Goal: Task Accomplishment & Management: Use online tool/utility

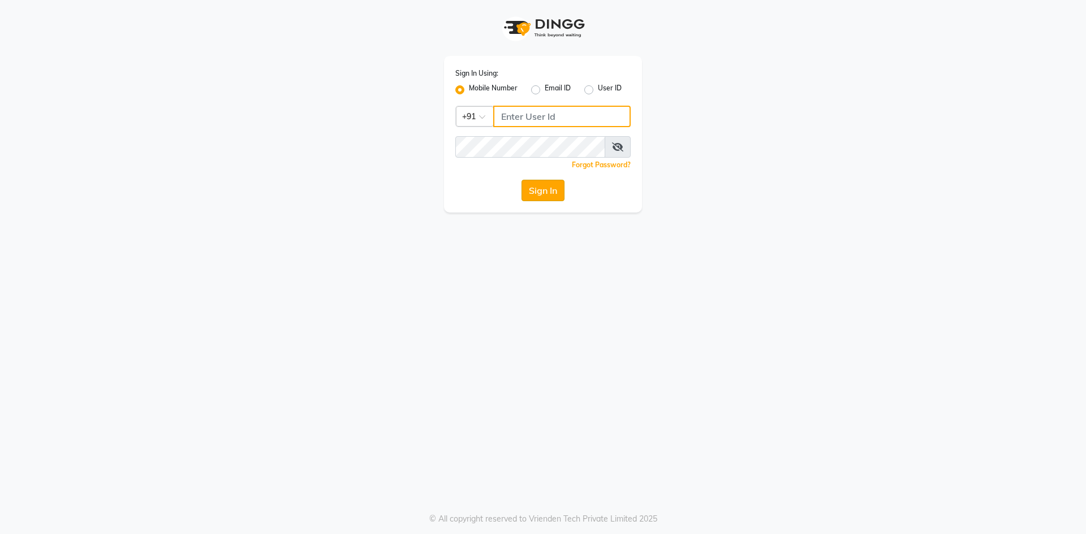
type input "9696254738"
click at [539, 194] on button "Sign In" at bounding box center [542, 190] width 43 height 21
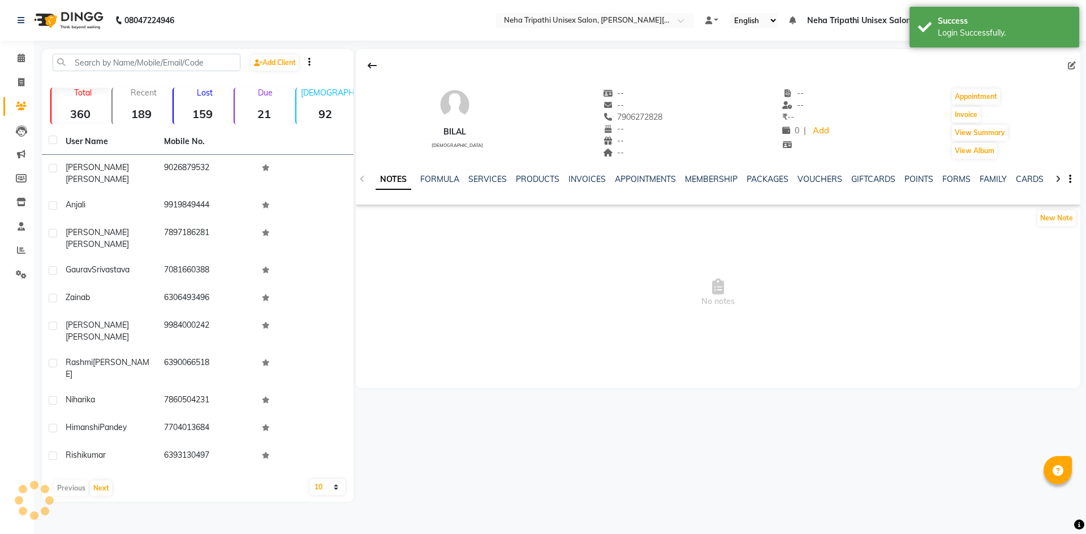
select select "en"
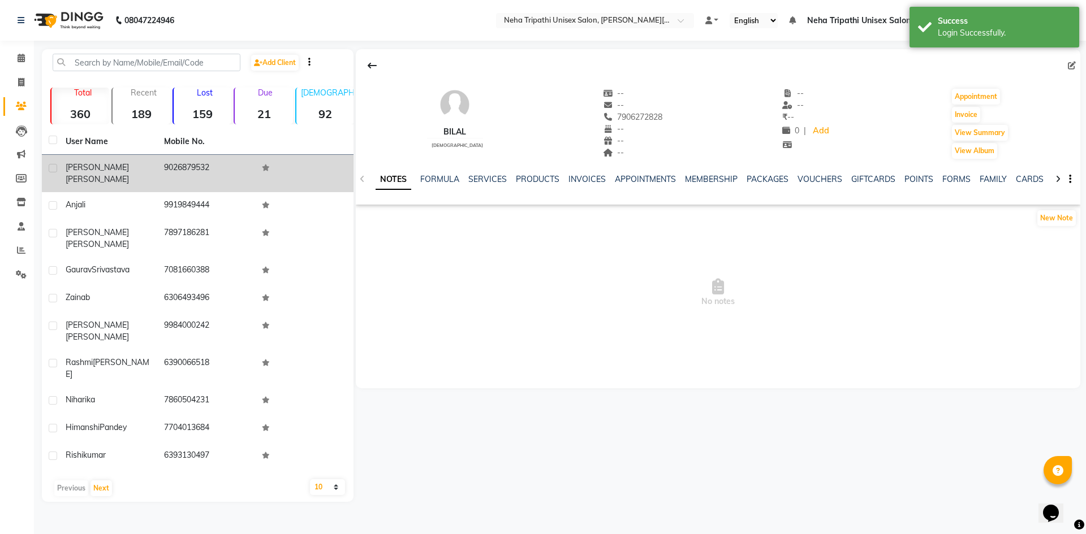
click at [111, 172] on div "[PERSON_NAME]" at bounding box center [108, 174] width 85 height 24
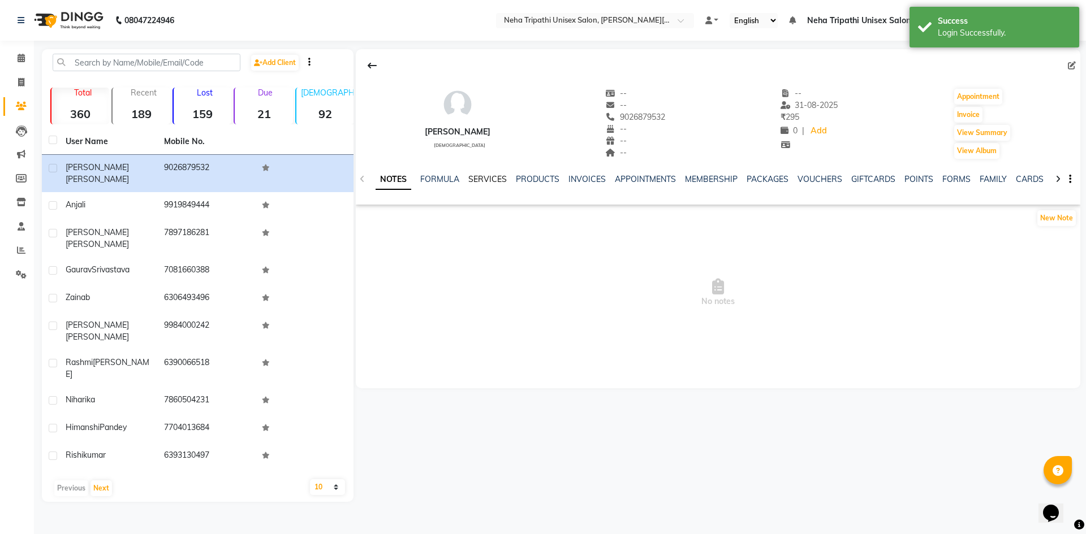
click at [481, 178] on link "SERVICES" at bounding box center [487, 179] width 38 height 10
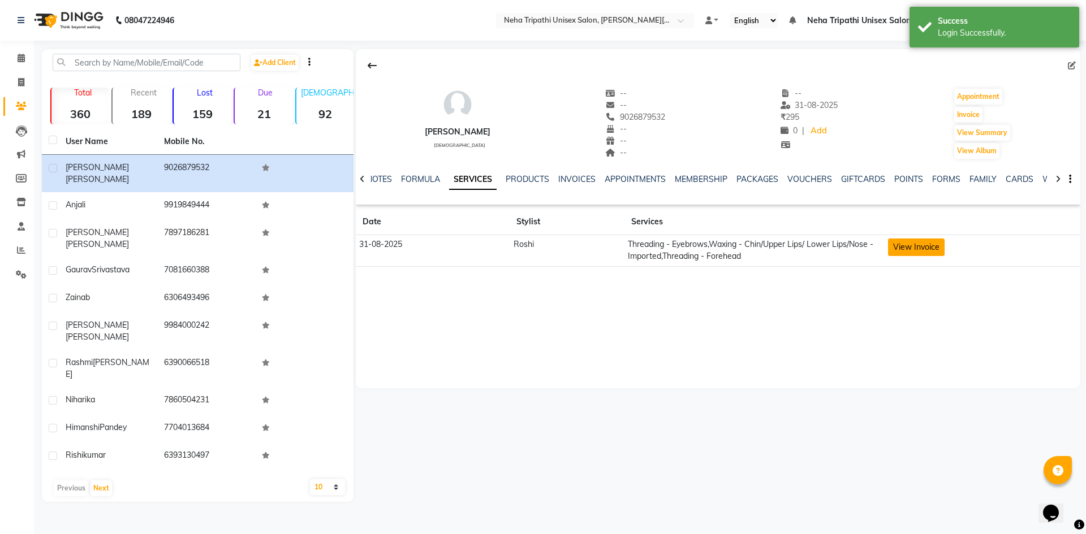
click at [903, 253] on button "View Invoice" at bounding box center [916, 248] width 57 height 18
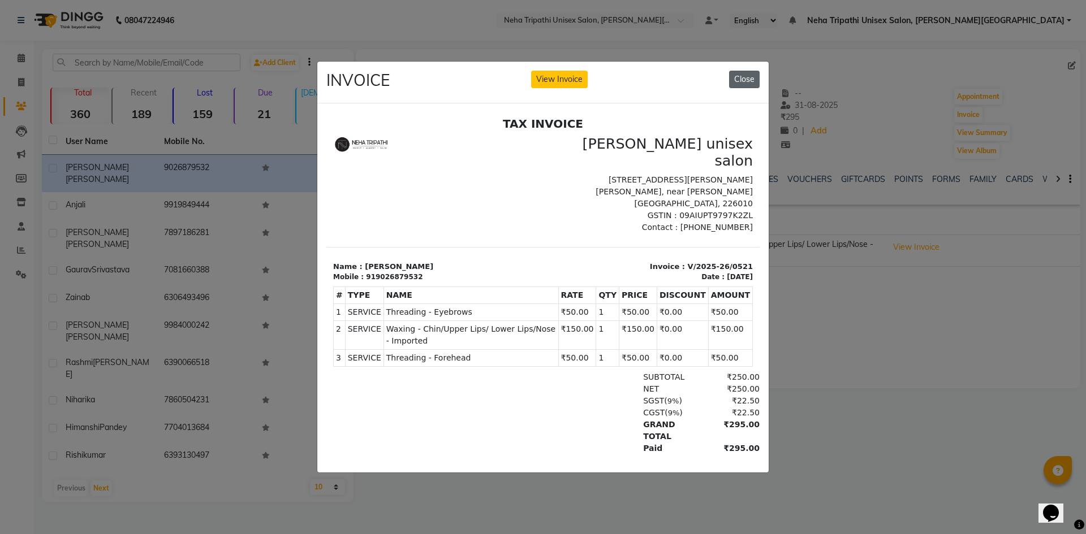
click at [749, 75] on button "Close" at bounding box center [744, 80] width 31 height 18
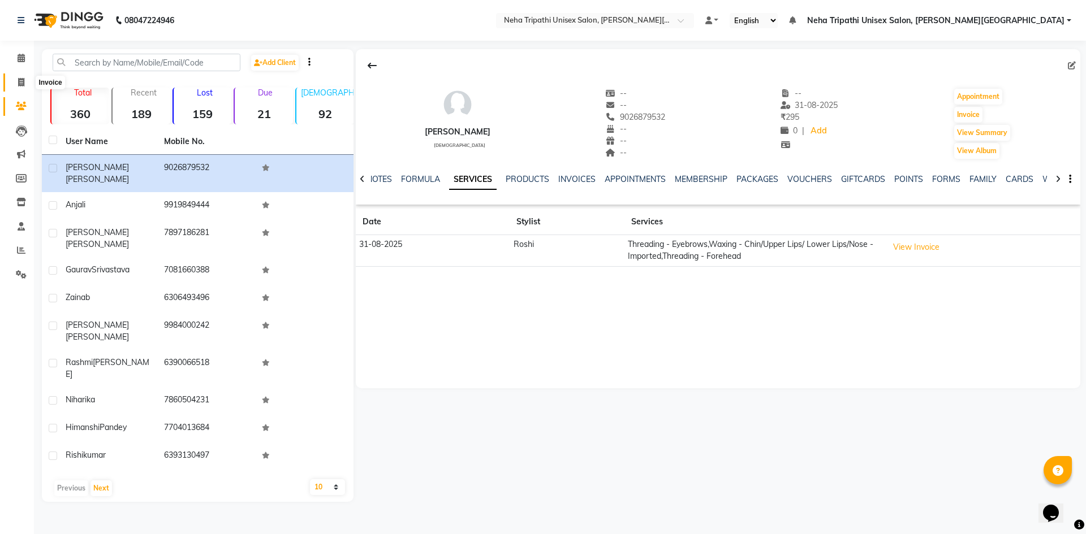
click at [20, 81] on icon at bounding box center [21, 82] width 6 height 8
select select "service"
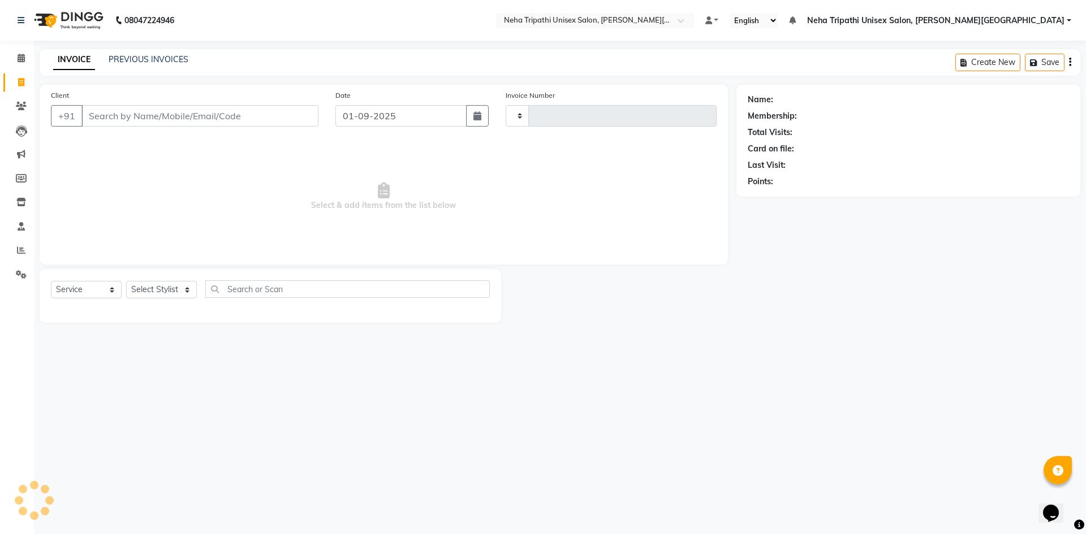
type input "0522"
select select "7540"
